Goal: Check status: Check status

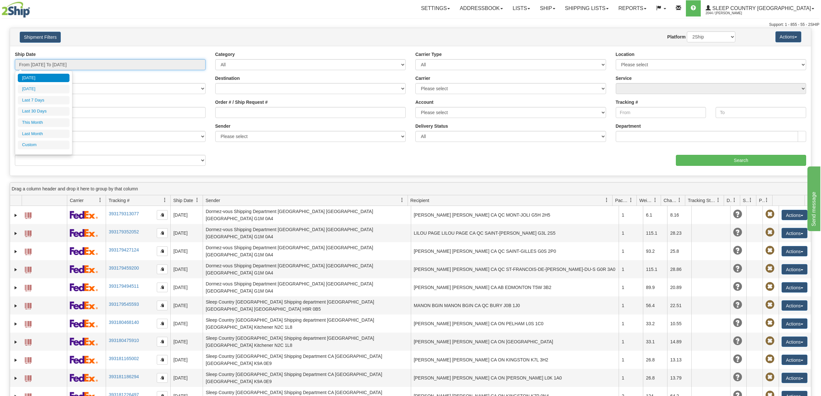
click at [56, 65] on input "From [DATE] To [DATE]" at bounding box center [110, 64] width 191 height 11
click at [39, 111] on li "Last 30 Days" at bounding box center [44, 111] width 52 height 9
type input "From [DATE] To [DATE]"
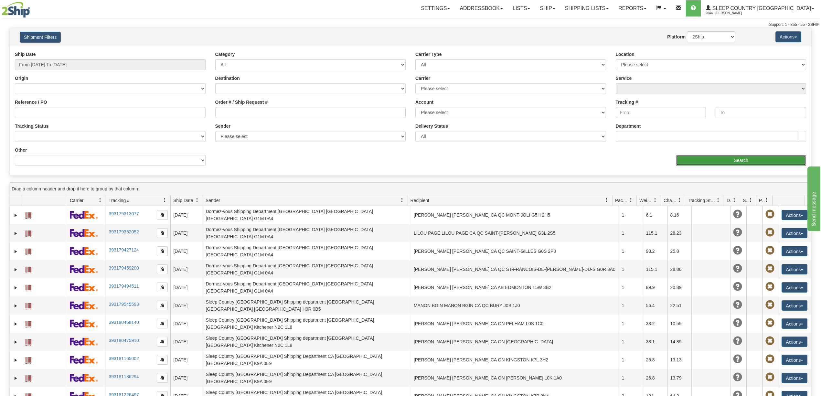
click at [740, 160] on input "Search" at bounding box center [741, 160] width 130 height 11
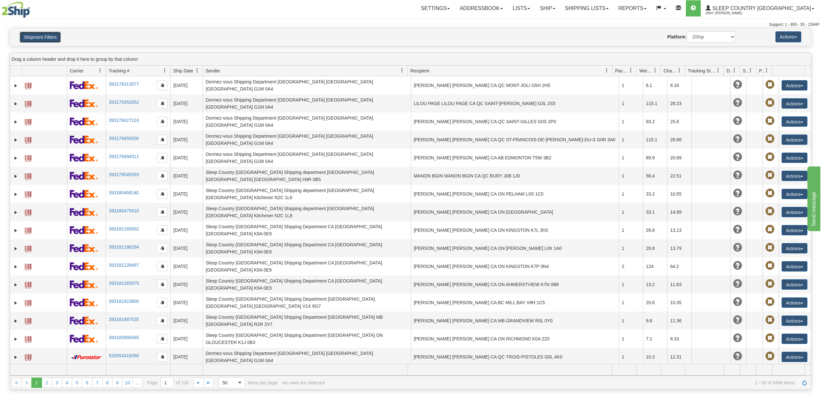
click at [31, 34] on button "Shipment Filters" at bounding box center [40, 37] width 41 height 11
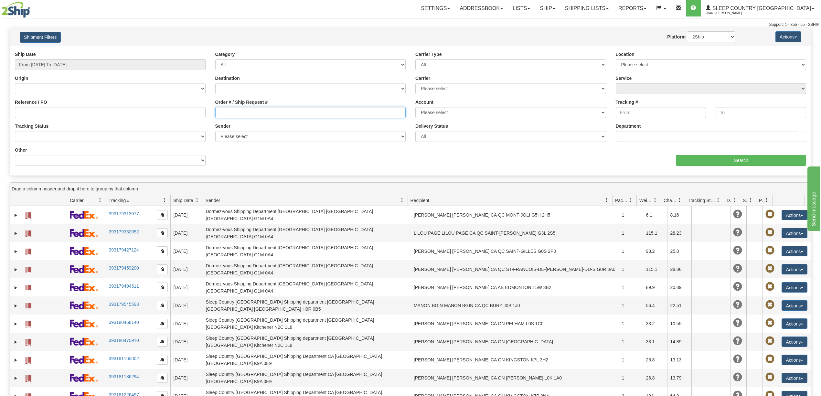
click at [224, 112] on input "Order # / Ship Request #" at bounding box center [310, 112] width 191 height 11
paste input "9000I062695"
type input "9000I062695"
click at [736, 162] on input "Search" at bounding box center [741, 160] width 130 height 11
